Goal: Task Accomplishment & Management: Use online tool/utility

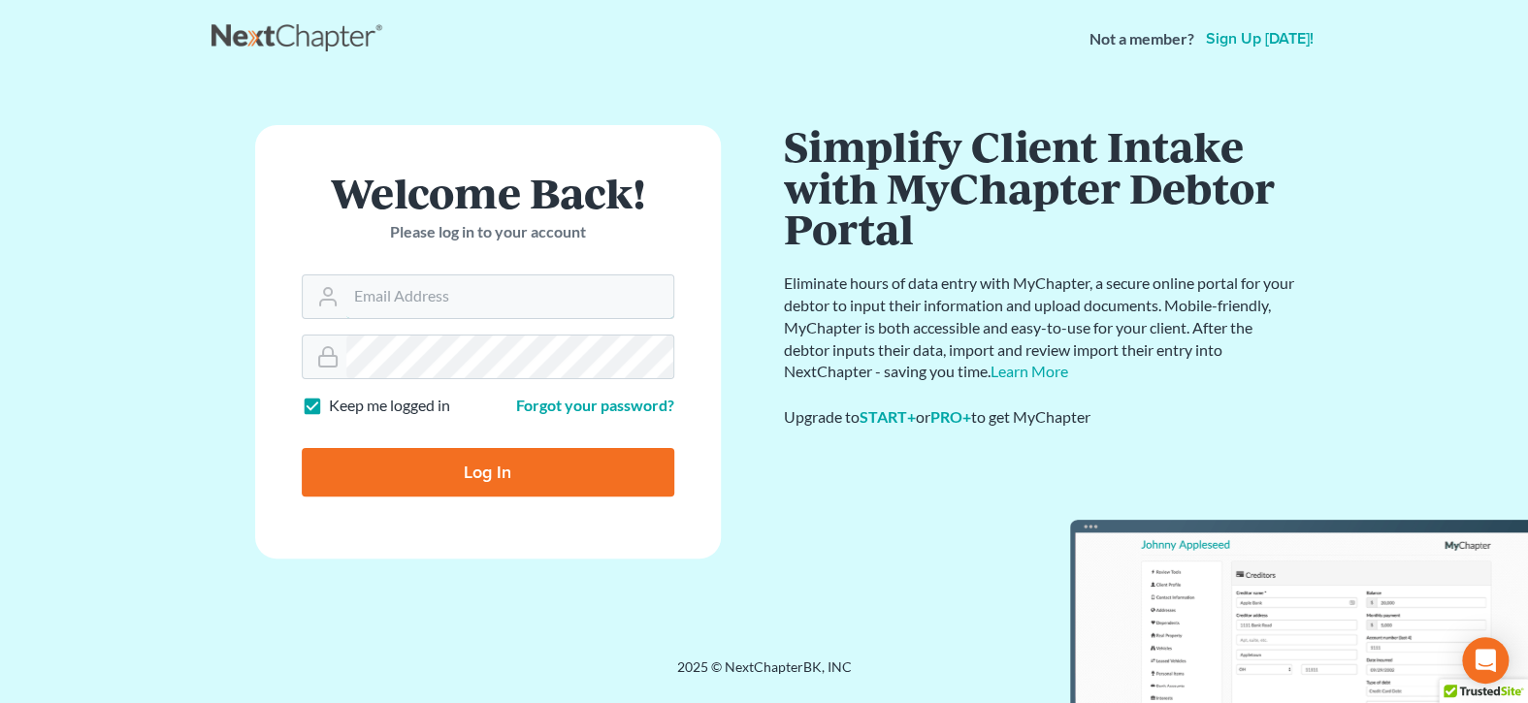
type input "[EMAIL_ADDRESS][DOMAIN_NAME]"
click at [390, 467] on input "Log In" at bounding box center [488, 472] width 373 height 49
type input "Thinking..."
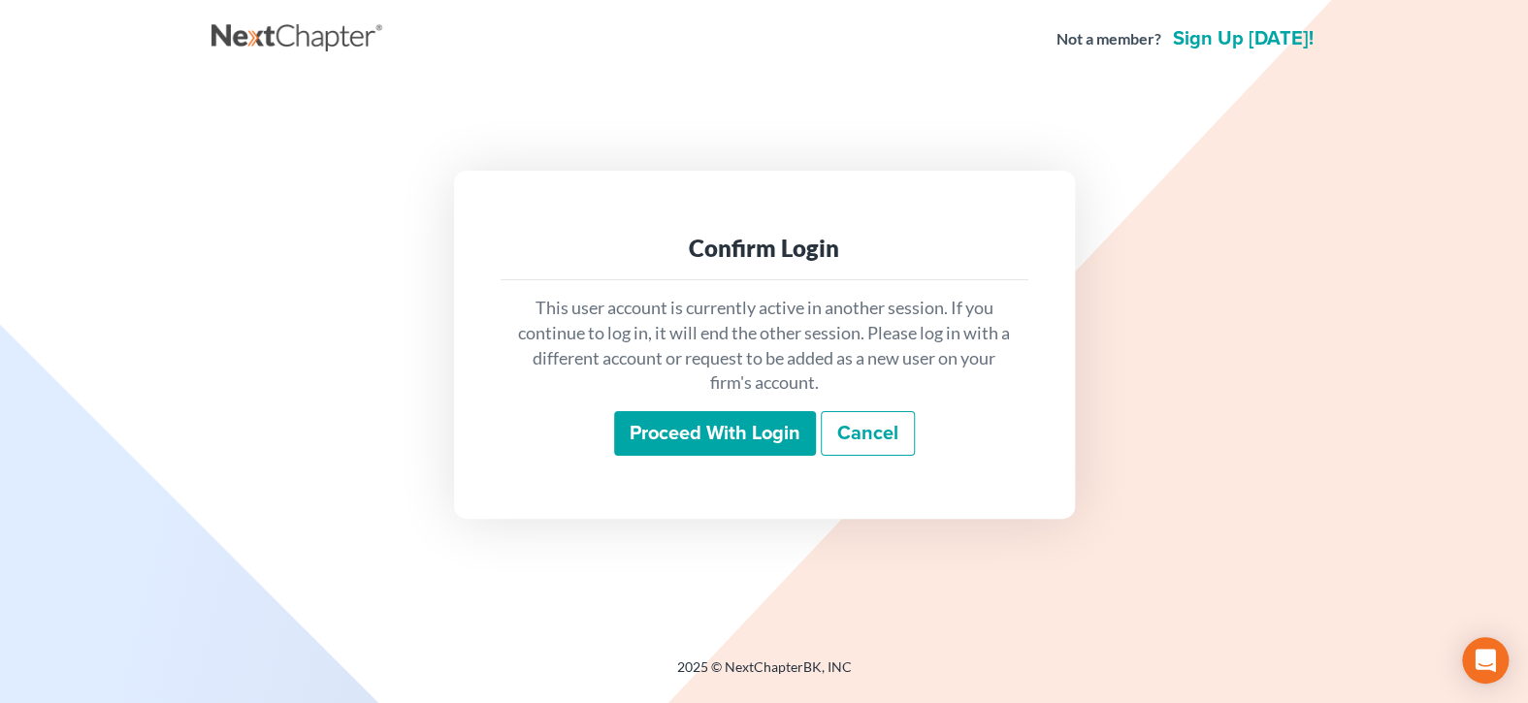
click at [641, 440] on input "Proceed with login" at bounding box center [715, 433] width 202 height 45
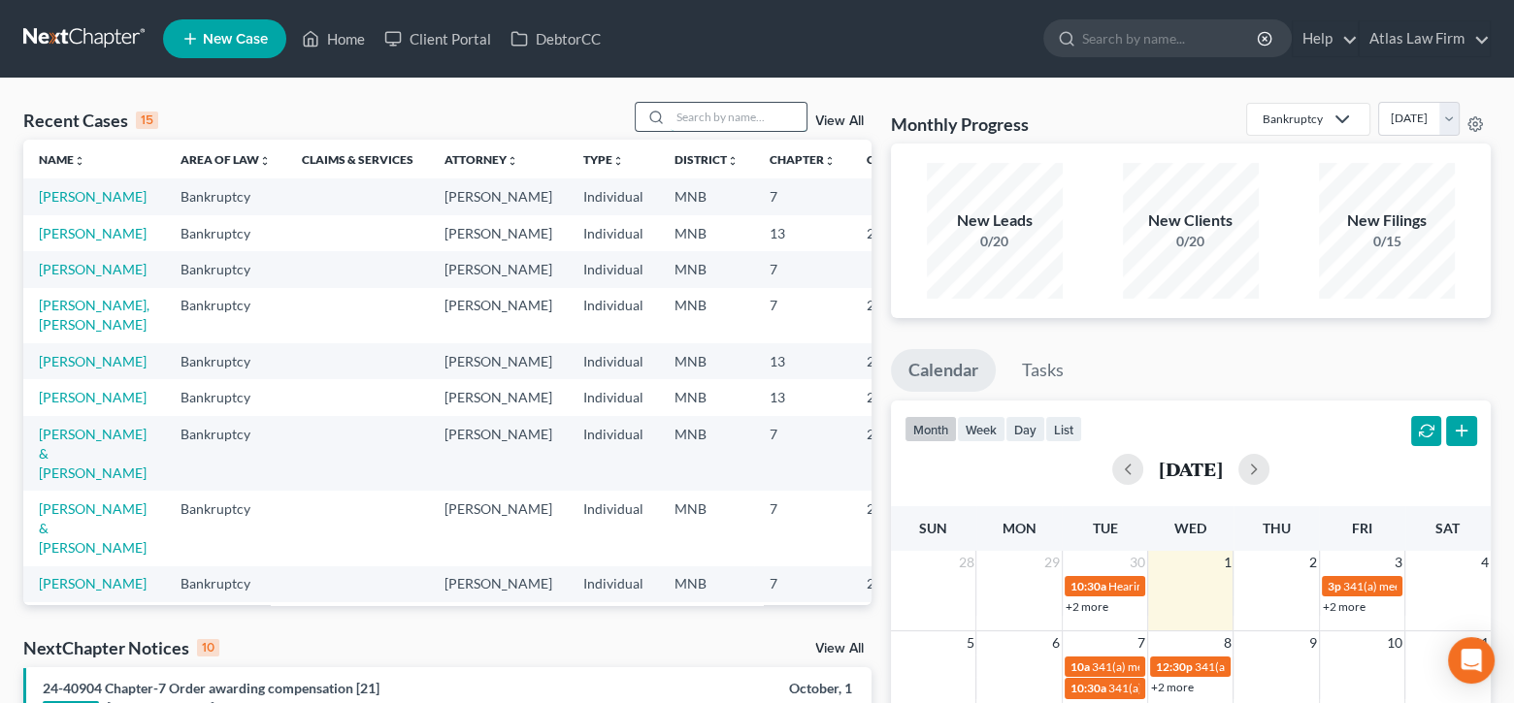
click at [701, 115] on input "search" at bounding box center [738, 117] width 136 height 28
type input "farley"
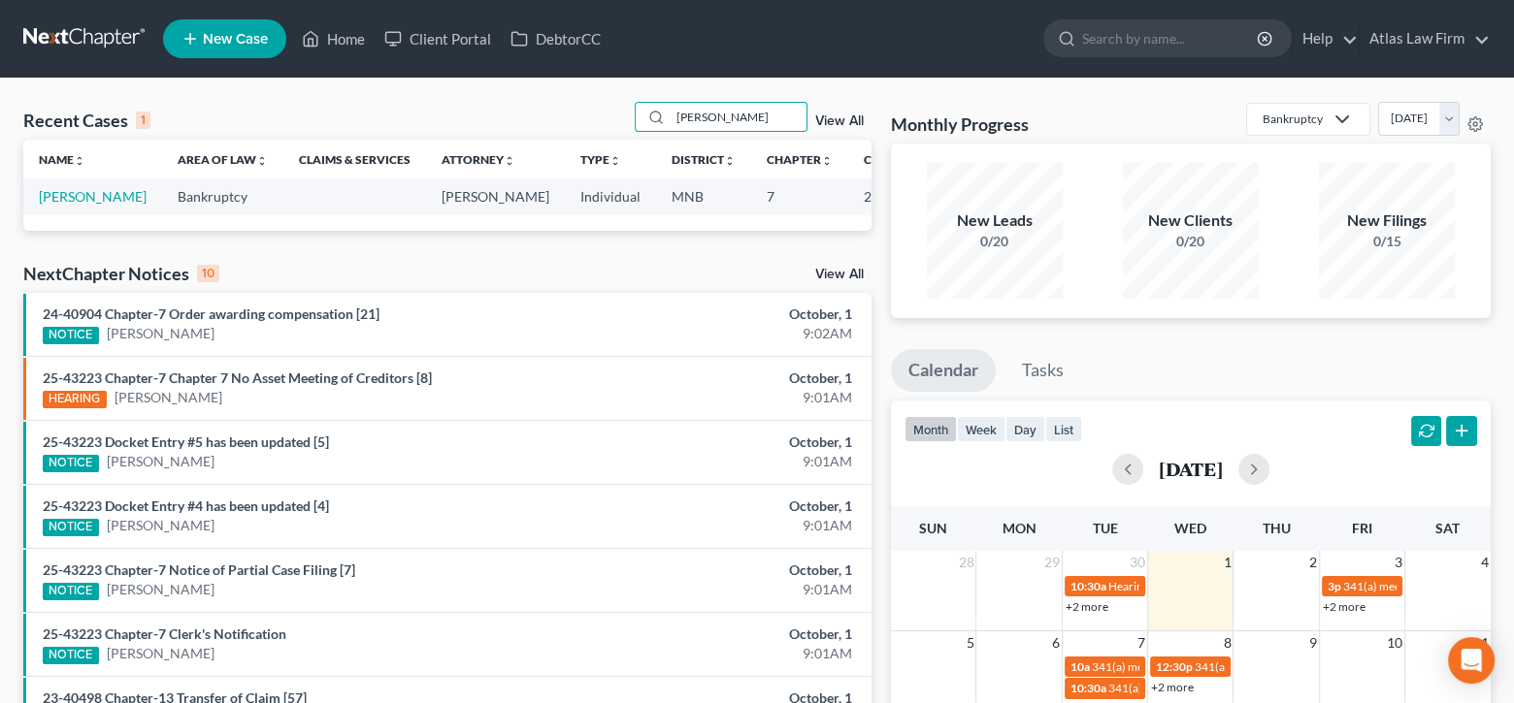
click at [60, 205] on td "Farley, Carmen" at bounding box center [92, 197] width 139 height 36
click at [61, 198] on link "Farley, Carmen" at bounding box center [93, 196] width 108 height 16
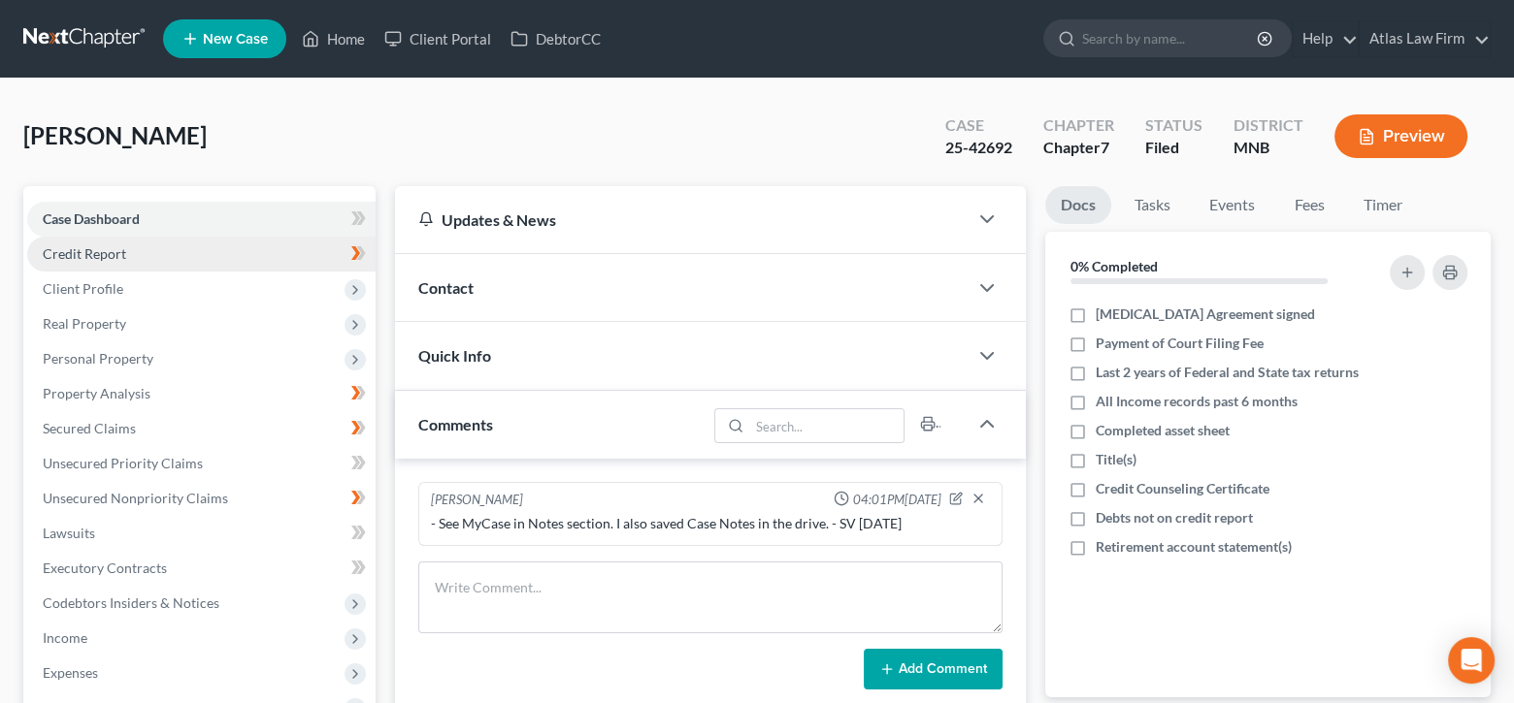
scroll to position [194, 0]
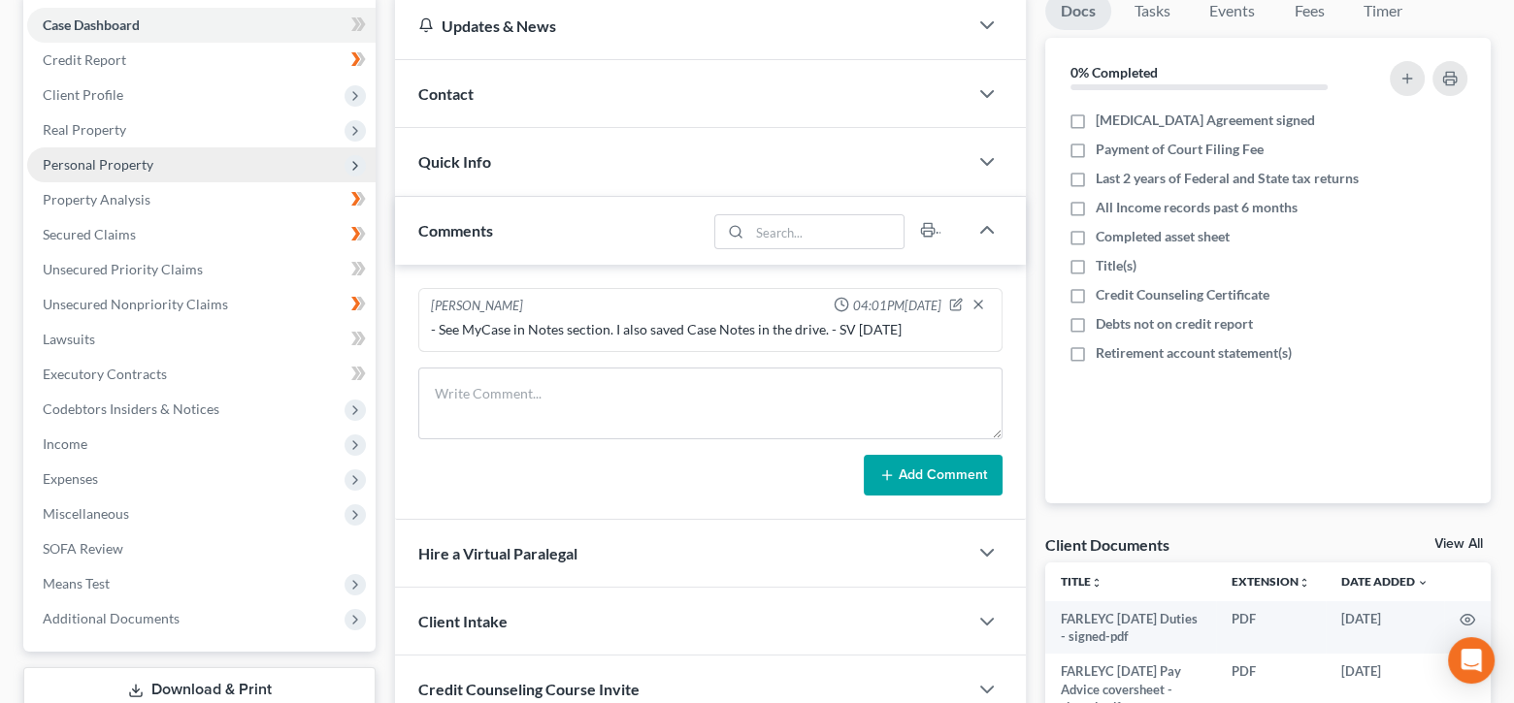
click at [98, 160] on span "Personal Property" at bounding box center [98, 164] width 111 height 16
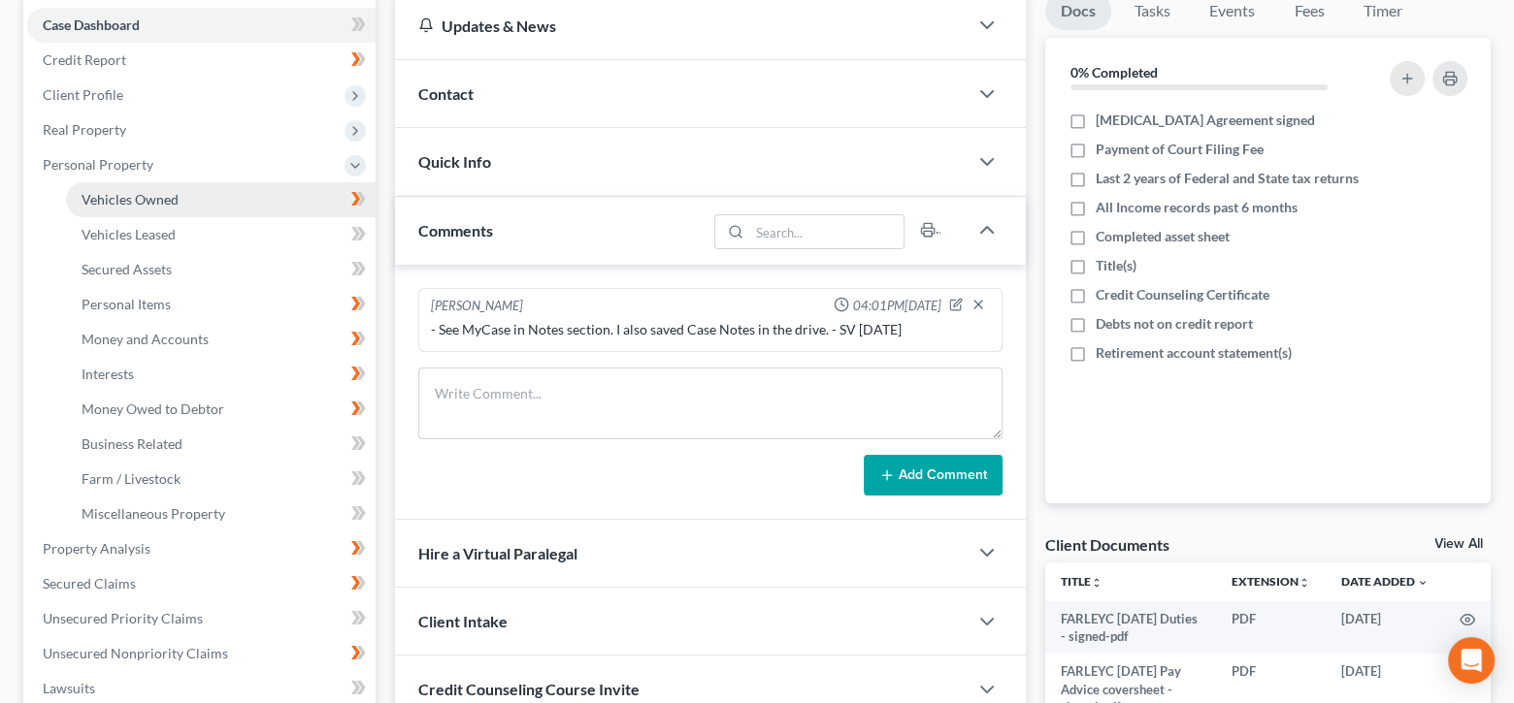
click at [151, 195] on span "Vehicles Owned" at bounding box center [129, 199] width 97 height 16
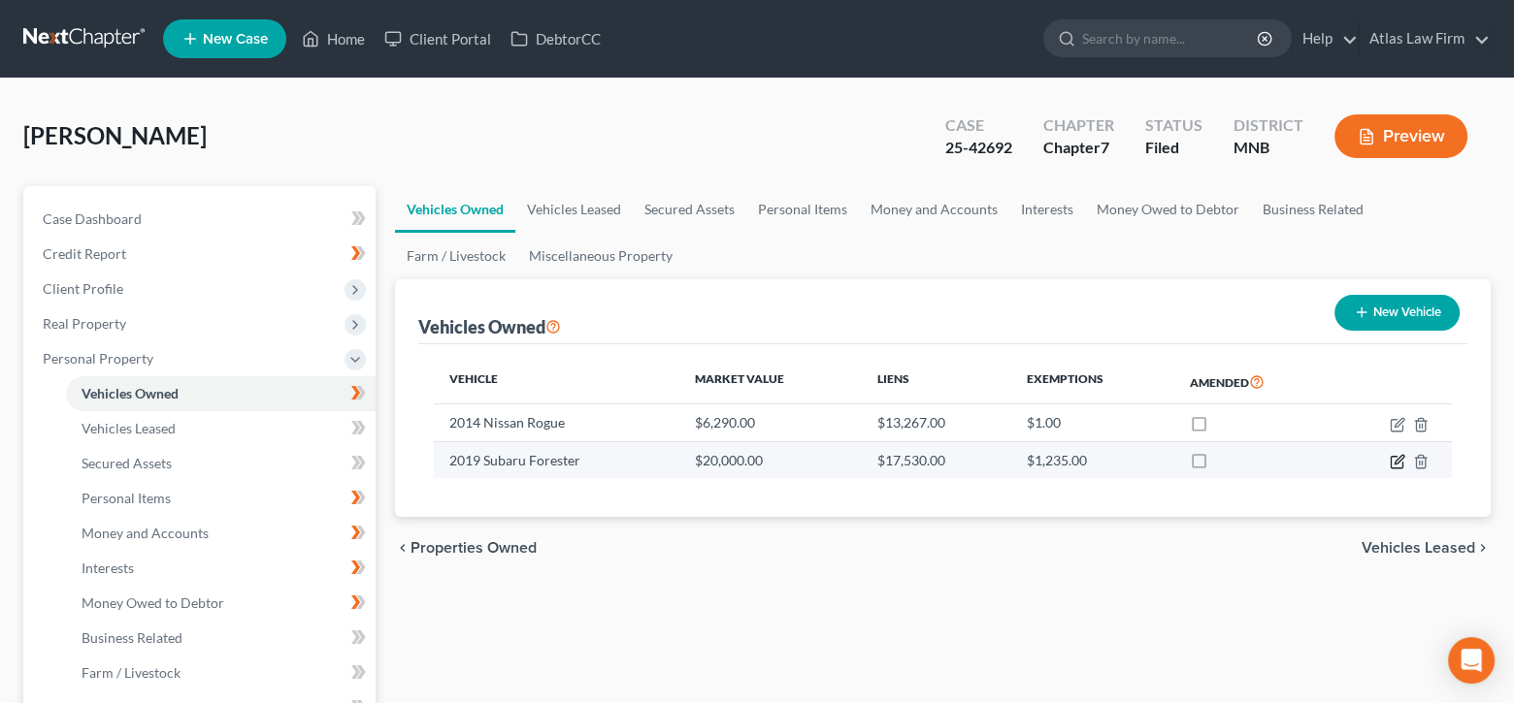
click at [1400, 460] on icon "button" at bounding box center [1397, 462] width 16 height 16
select select "0"
select select "7"
select select "1"
select select "3"
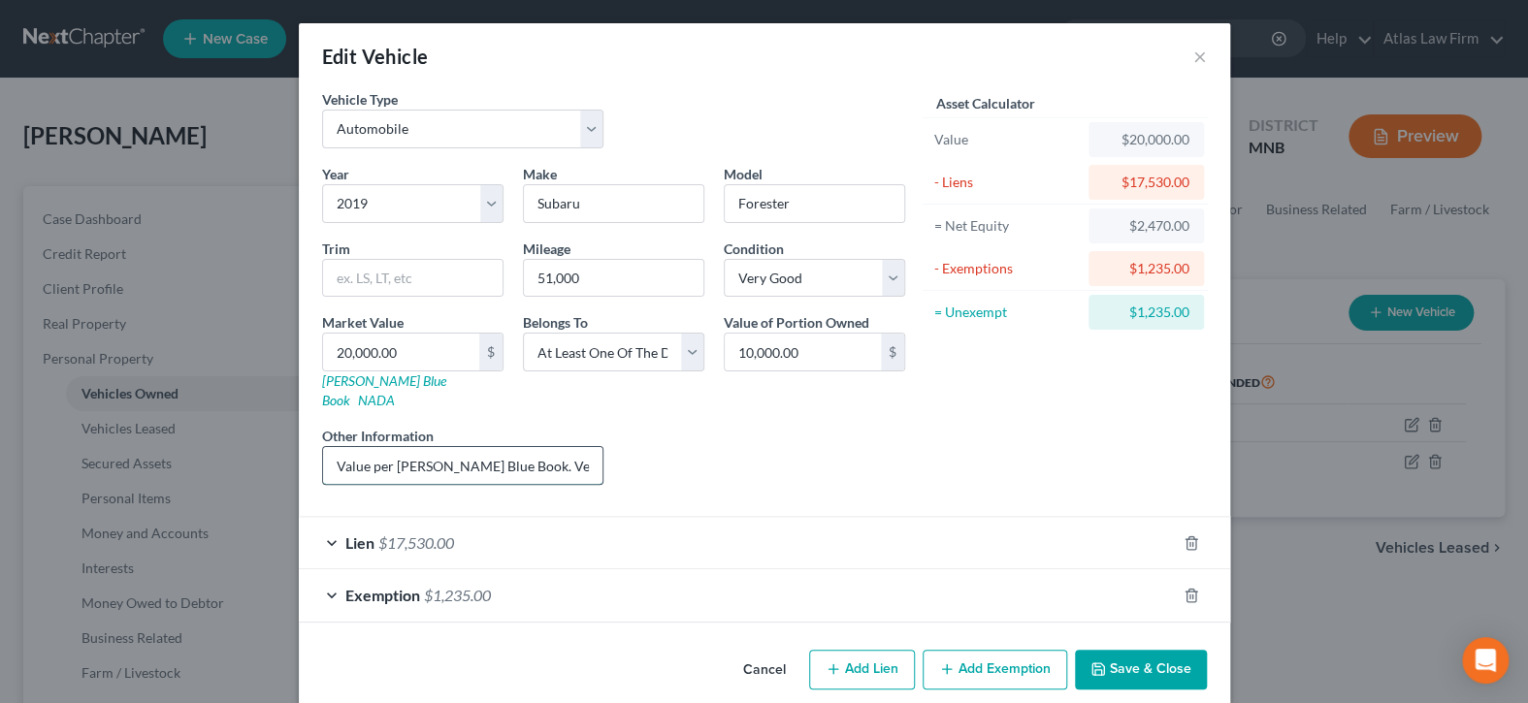
click at [545, 447] on input "Value per Kelly Blue Book. Vehicle has been modified to accommodate trailer for…" at bounding box center [463, 465] width 280 height 37
click at [685, 350] on select "Select Debtor 1 Only Debtor 2 Only Debtor 1 And Debtor 2 Only At Least One Of T…" at bounding box center [613, 352] width 181 height 39
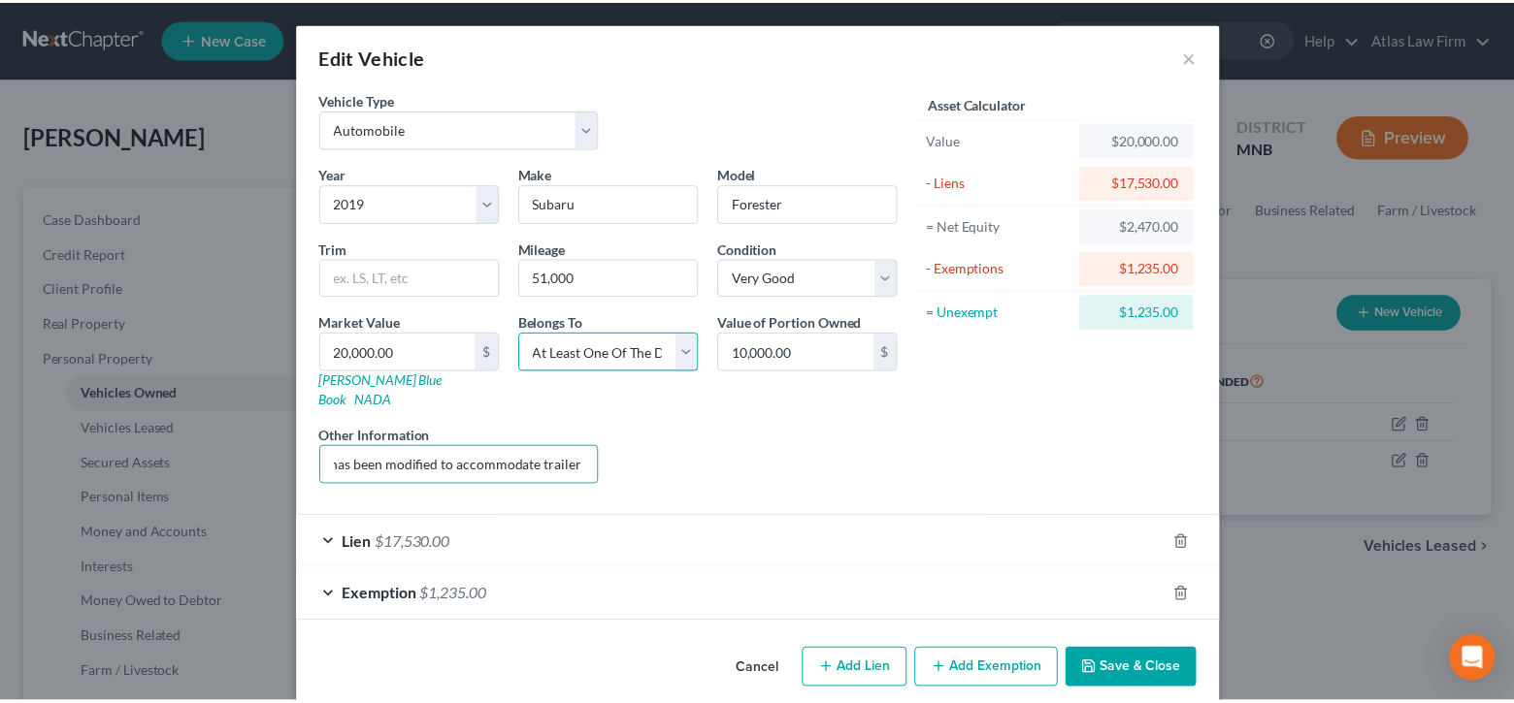
scroll to position [0, 0]
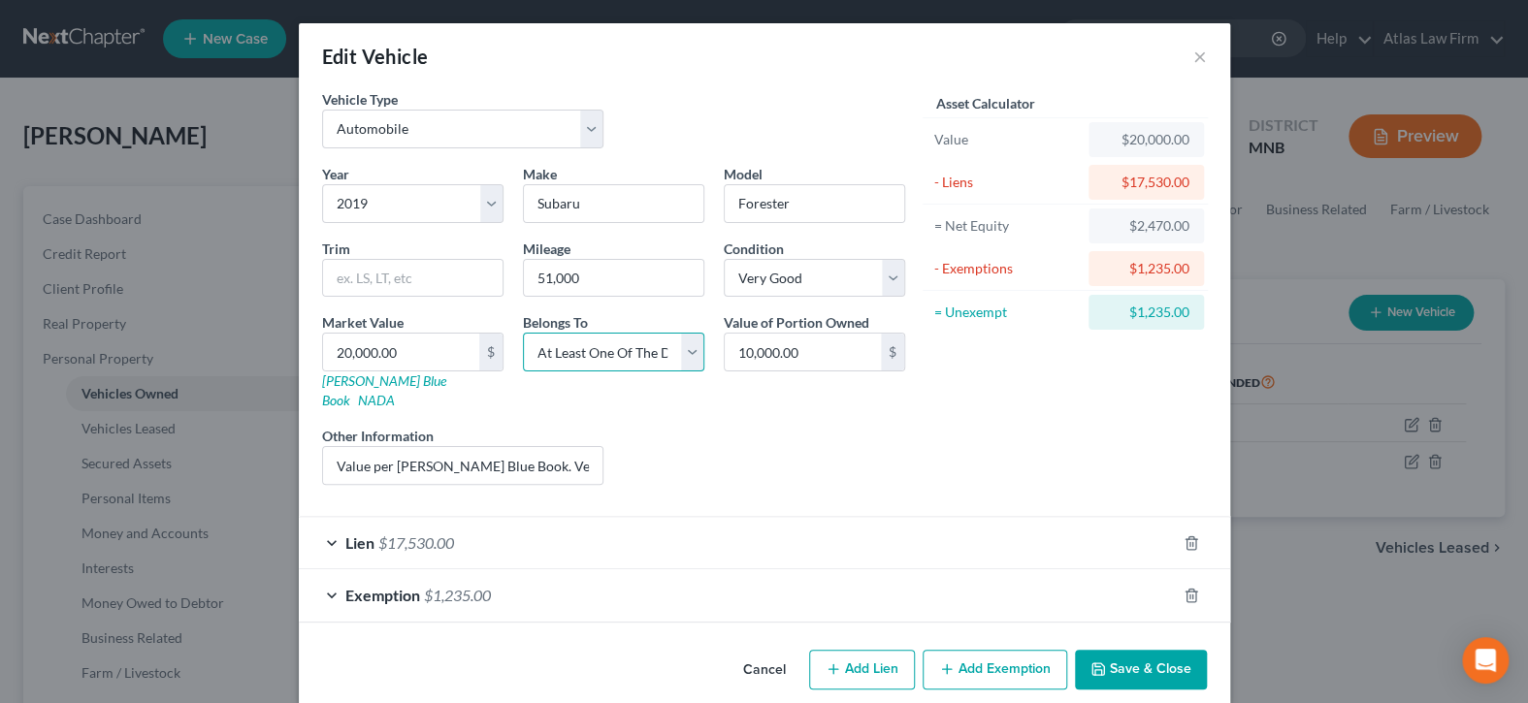
click at [685, 350] on select "Select Debtor 1 Only Debtor 2 Only Debtor 1 And Debtor 2 Only At Least One Of T…" at bounding box center [613, 352] width 181 height 39
click at [1195, 55] on button "×" at bounding box center [1200, 56] width 14 height 23
